Goal: Register for event/course

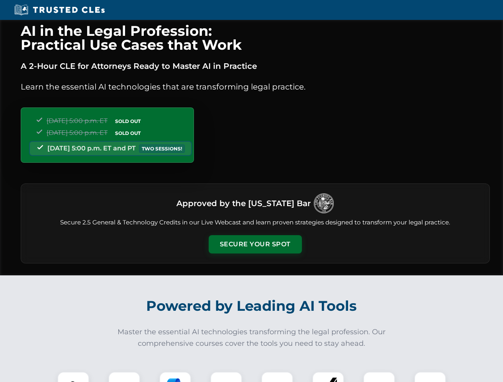
click at [255, 245] on button "Secure Your Spot" at bounding box center [255, 244] width 93 height 18
